Goal: Transaction & Acquisition: Obtain resource

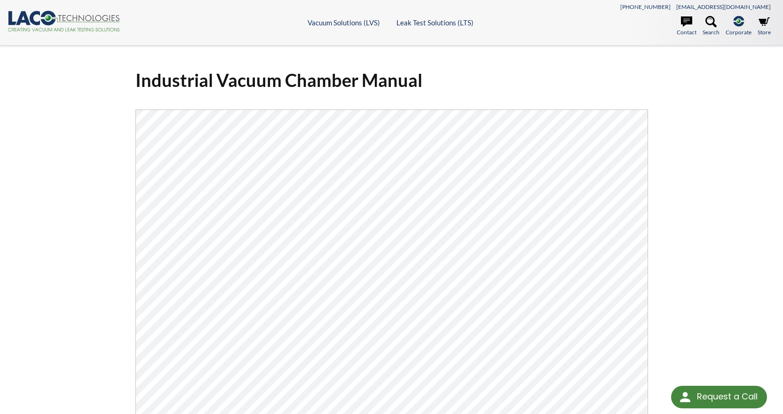
click at [67, 16] on icon at bounding box center [88, 18] width 61 height 7
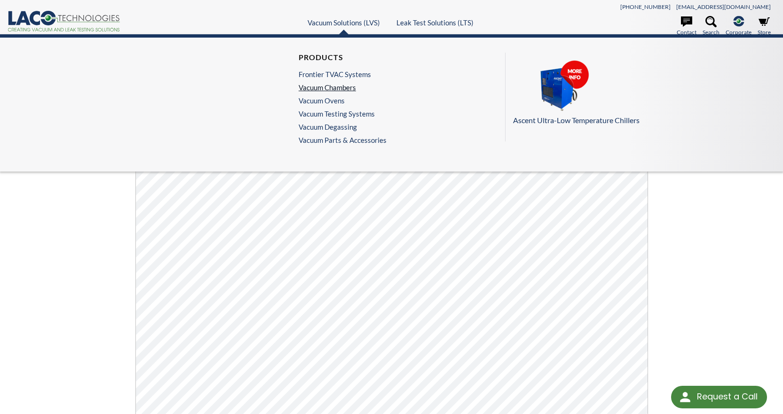
click at [337, 88] on link "Vacuum Chambers" at bounding box center [339, 87] width 83 height 8
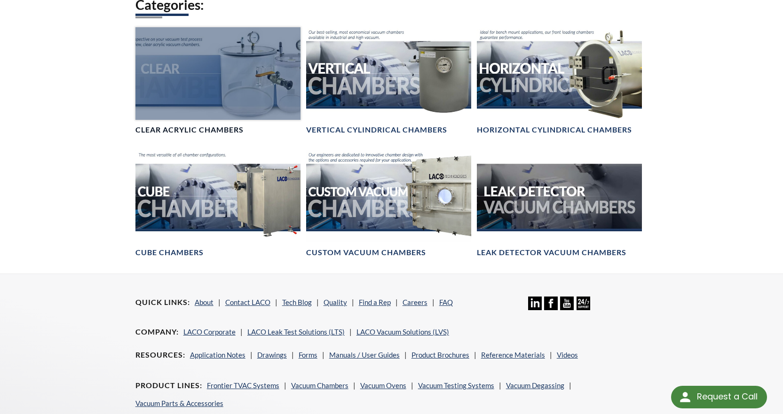
scroll to position [512, 0]
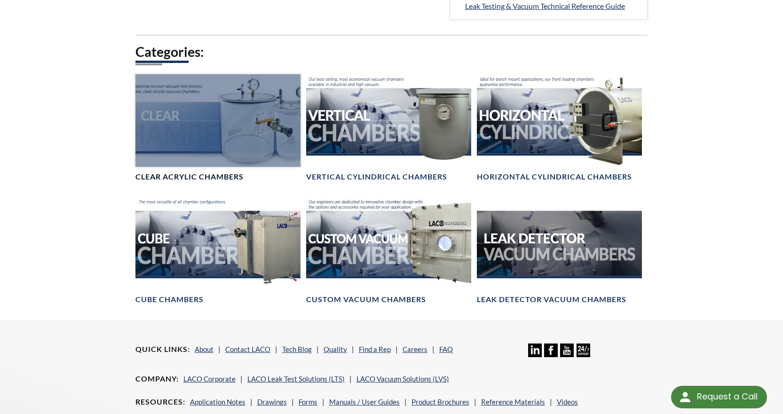
click at [237, 94] on div at bounding box center [217, 120] width 165 height 93
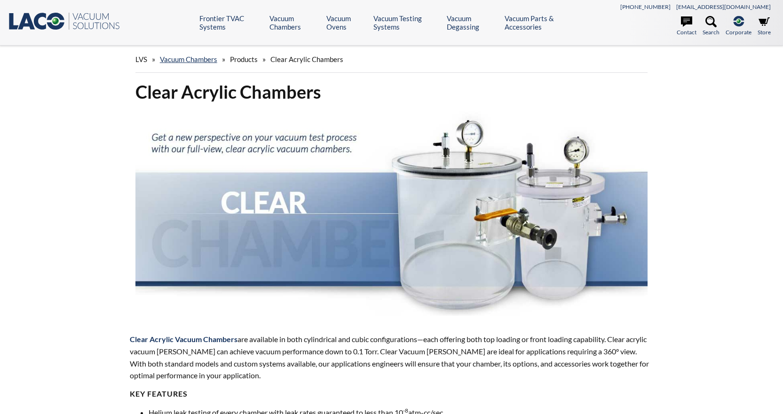
click at [223, 174] on img at bounding box center [391, 213] width 512 height 205
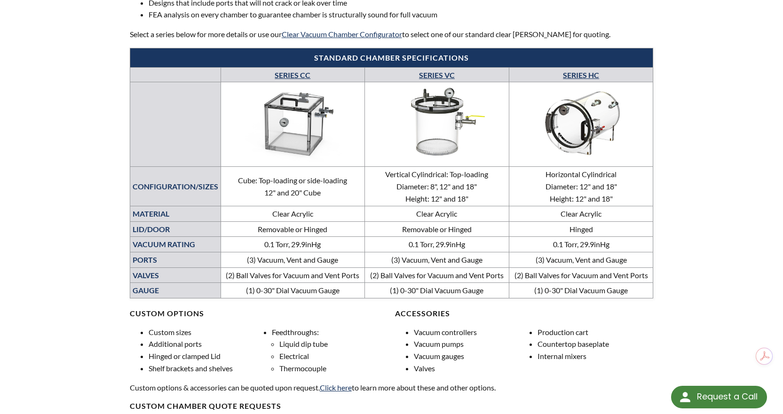
scroll to position [376, 0]
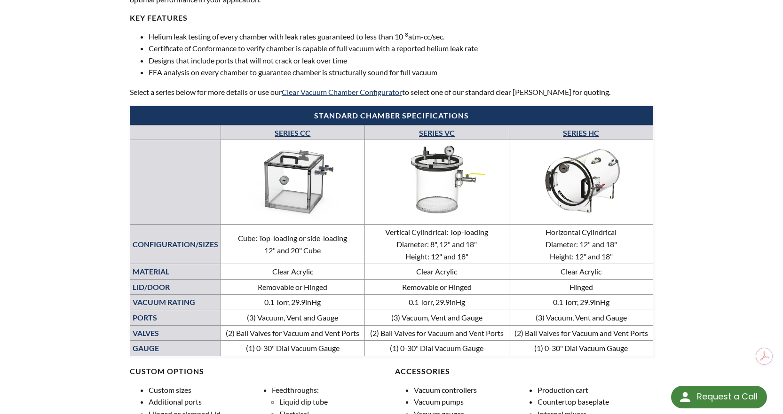
click at [311, 178] on img at bounding box center [292, 181] width 139 height 78
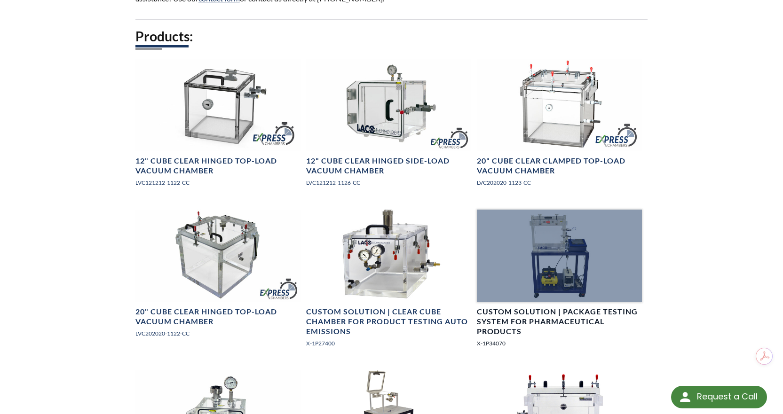
scroll to position [564, 0]
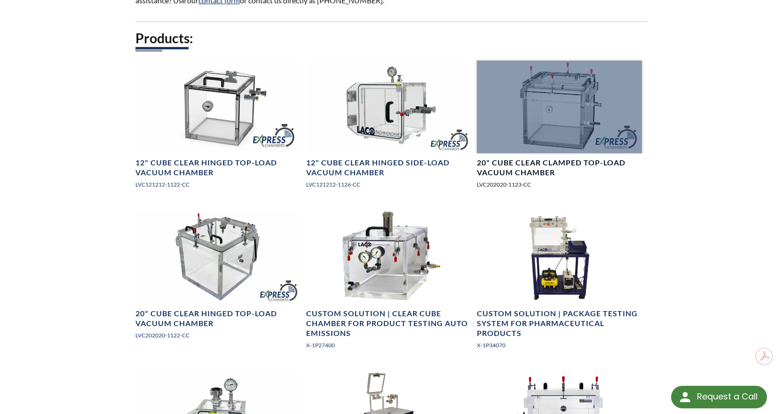
click at [546, 165] on h4 "20" Cube Clear Clamped Top-Load Vacuum Chamber" at bounding box center [559, 168] width 165 height 20
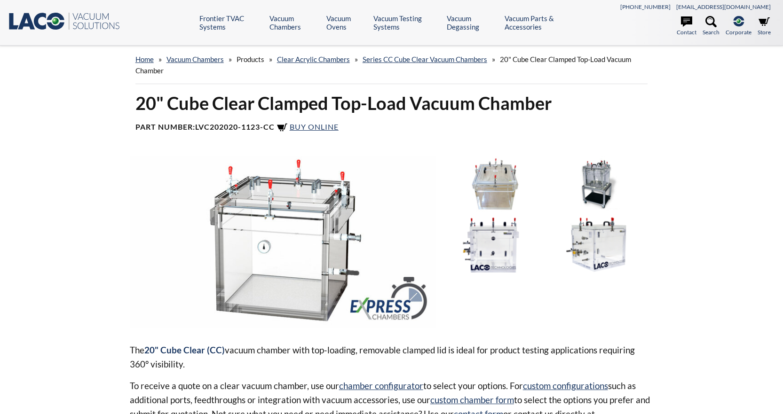
select select "Language Translate Widget"
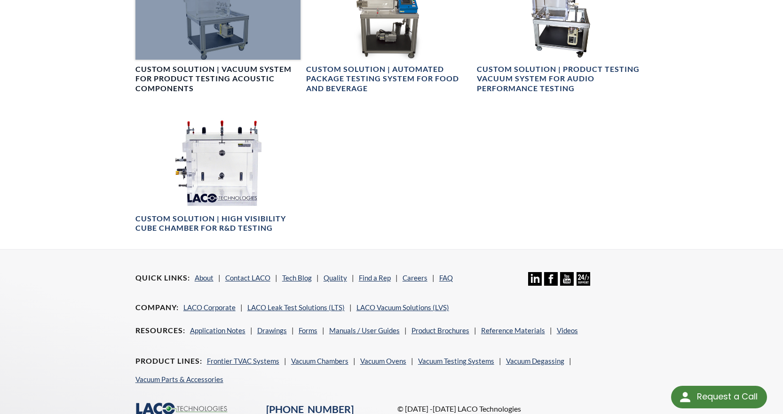
scroll to position [418, 0]
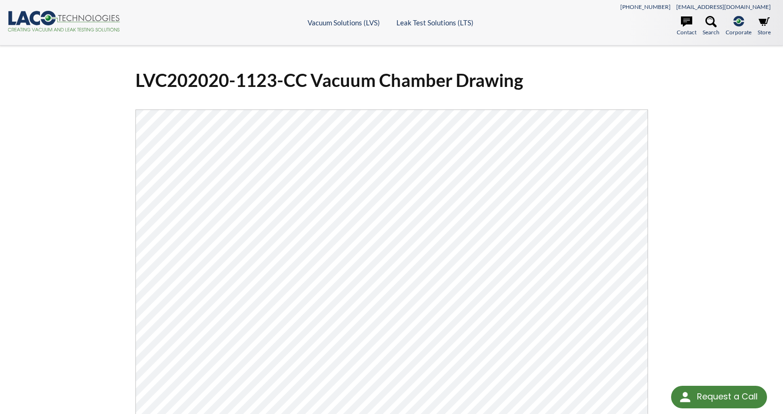
click at [713, 108] on div "LVC202020-1123-CC Vacuum Chamber Drawing Click Here To Download" at bounding box center [391, 300] width 783 height 509
